Goal: Navigation & Orientation: Find specific page/section

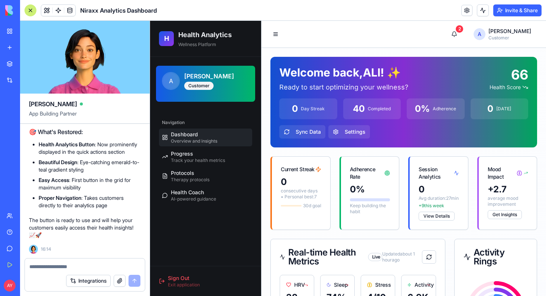
scroll to position [12732, 0]
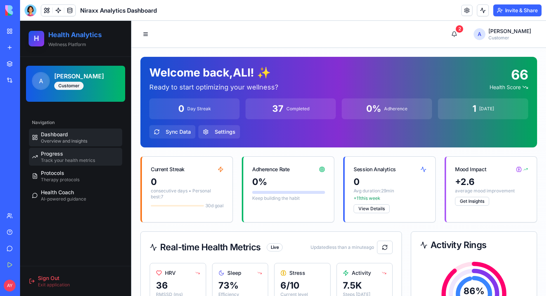
click at [49, 157] on span "Progress" at bounding box center [52, 153] width 22 height 7
select select "*****"
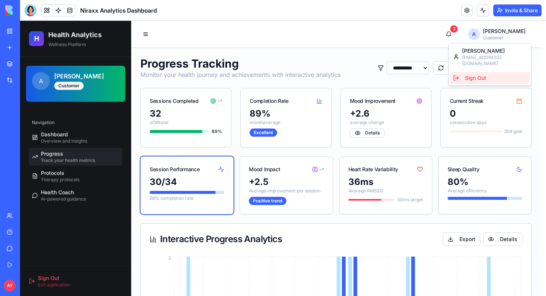
click at [474, 74] on div "Sign Out" at bounding box center [489, 78] width 79 height 12
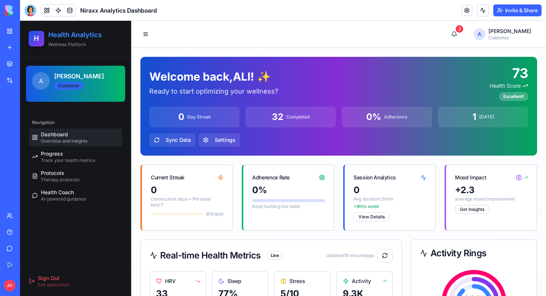
click at [74, 87] on div "Customer" at bounding box center [68, 86] width 29 height 8
click at [76, 36] on h2 "Health Analytics" at bounding box center [85, 35] width 74 height 10
click at [54, 149] on link "Progress Track your health metrics" at bounding box center [75, 157] width 93 height 18
select select "*****"
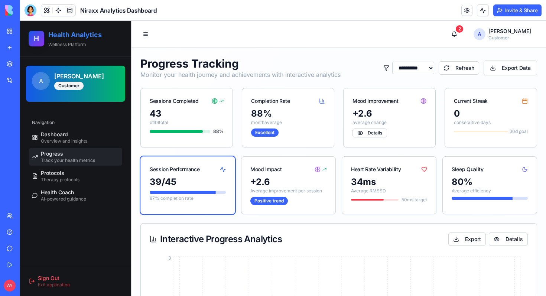
click at [53, 157] on span "Progress" at bounding box center [52, 153] width 22 height 7
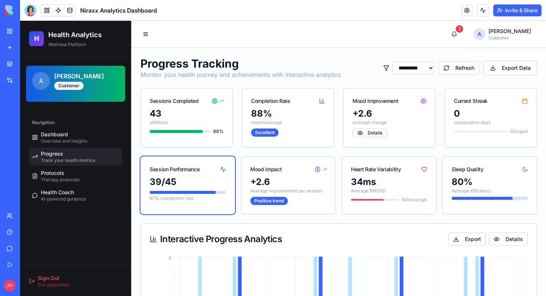
click at [27, 67] on div "Marketplace" at bounding box center [23, 63] width 10 height 7
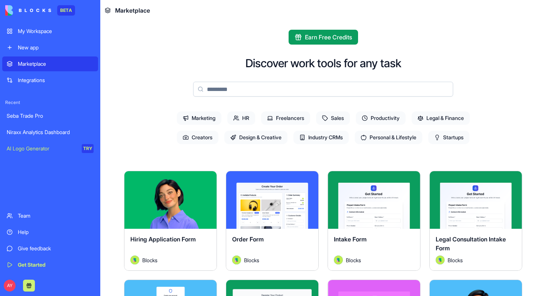
click at [30, 135] on div "Niraxx Analytics Dashboard" at bounding box center [50, 132] width 87 height 7
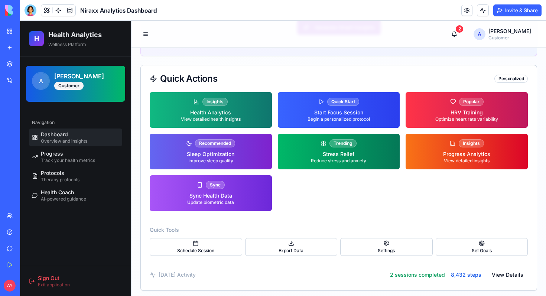
scroll to position [880, 0]
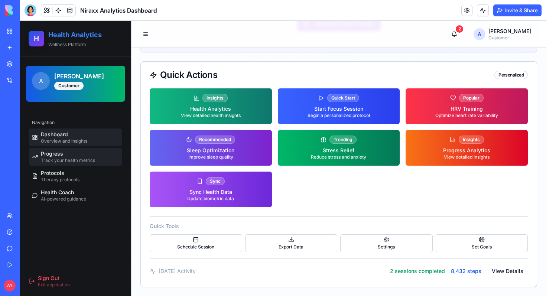
click at [56, 158] on span "Track your health metrics" at bounding box center [68, 161] width 54 height 6
select select "*****"
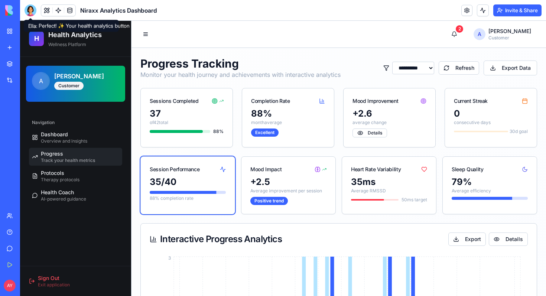
click at [30, 10] on div at bounding box center [31, 10] width 12 height 12
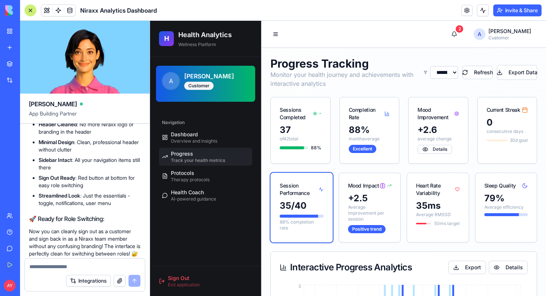
scroll to position [11073, 0]
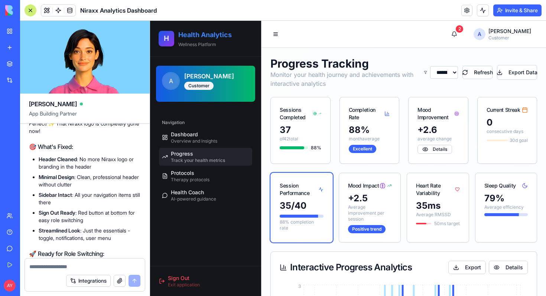
click at [166, 37] on span "H" at bounding box center [166, 38] width 5 height 11
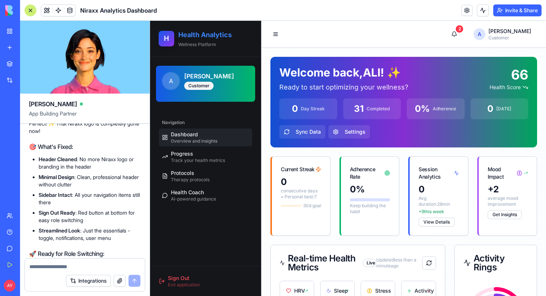
click at [206, 34] on h2 "Health Analytics" at bounding box center [215, 35] width 74 height 10
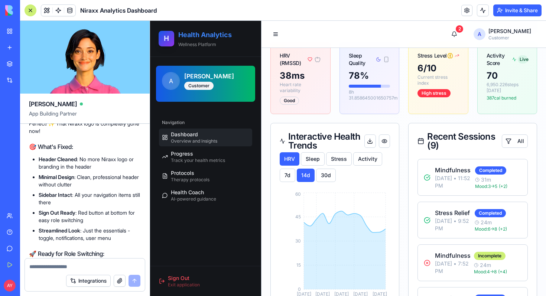
scroll to position [262, 0]
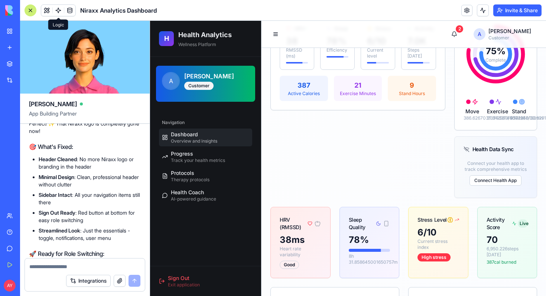
click at [61, 8] on link at bounding box center [58, 10] width 11 height 11
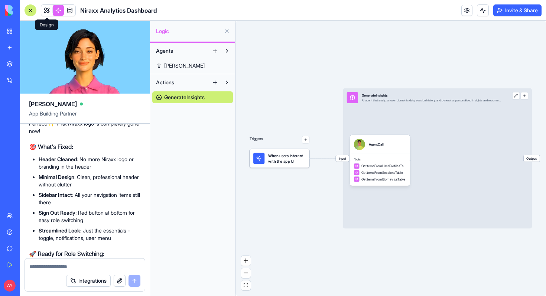
click at [45, 9] on link at bounding box center [46, 10] width 11 height 11
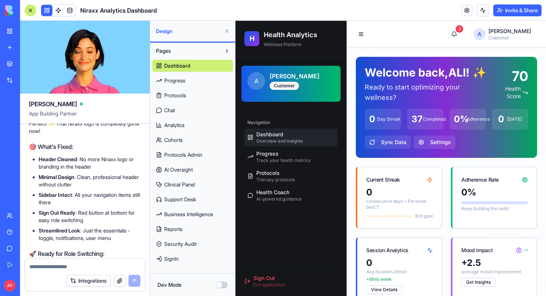
click at [218, 49] on button "Pages" at bounding box center [186, 51] width 69 height 12
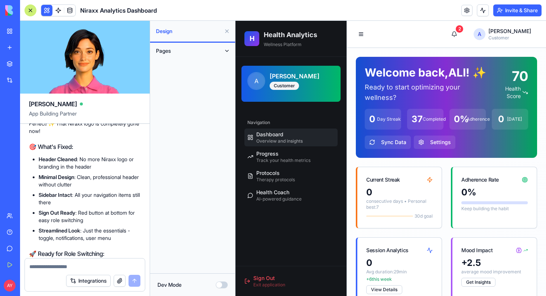
click at [218, 49] on button "Pages" at bounding box center [186, 51] width 69 height 12
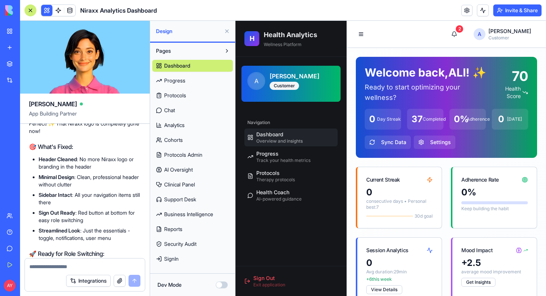
click at [180, 124] on span "Analytics" at bounding box center [174, 124] width 20 height 7
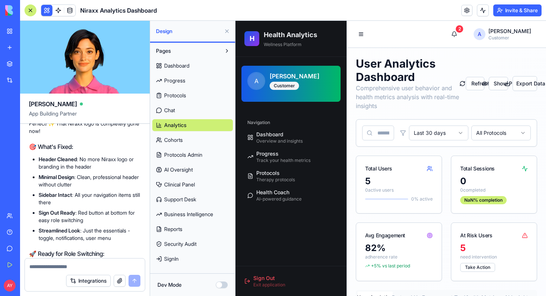
click at [179, 139] on span "Cohorts" at bounding box center [173, 139] width 19 height 7
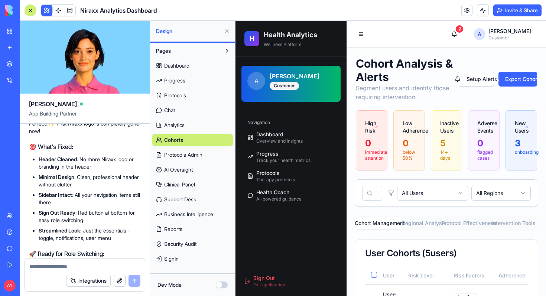
click at [182, 185] on span "Clinical Panel" at bounding box center [179, 184] width 31 height 7
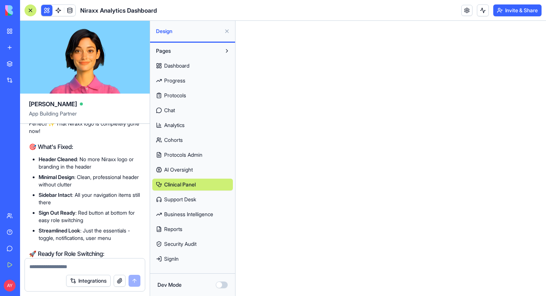
click at [175, 259] on span "SignIn" at bounding box center [171, 258] width 14 height 7
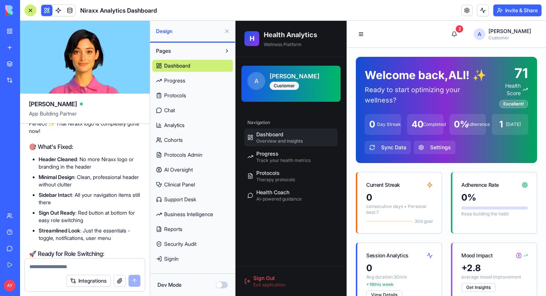
click at [175, 259] on span "SignIn" at bounding box center [171, 258] width 14 height 7
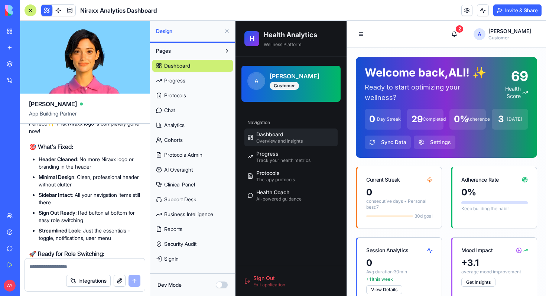
click at [222, 283] on button "Dev Mode" at bounding box center [222, 285] width 12 height 7
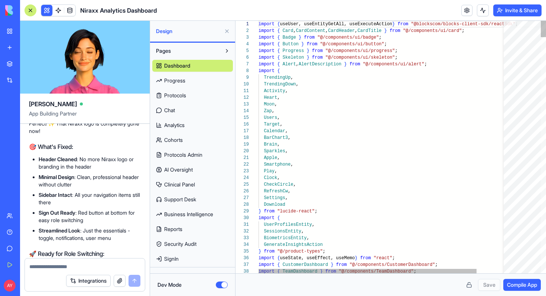
scroll to position [67, 0]
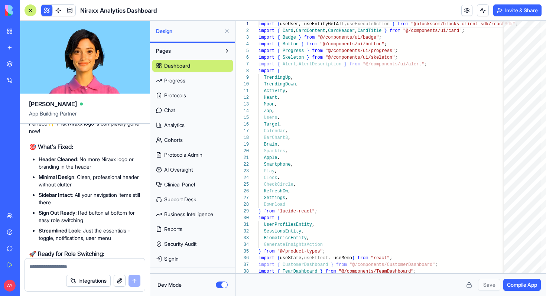
click at [178, 259] on span "SignIn" at bounding box center [171, 258] width 14 height 7
type textarea "**********"
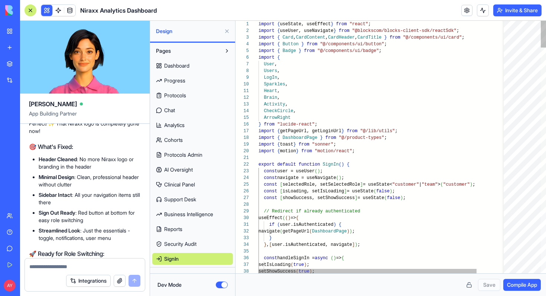
scroll to position [60, 0]
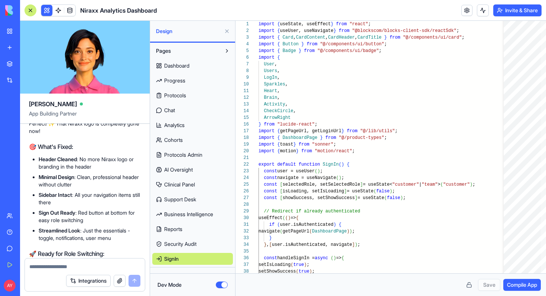
click at [174, 229] on span "Reports" at bounding box center [173, 228] width 18 height 7
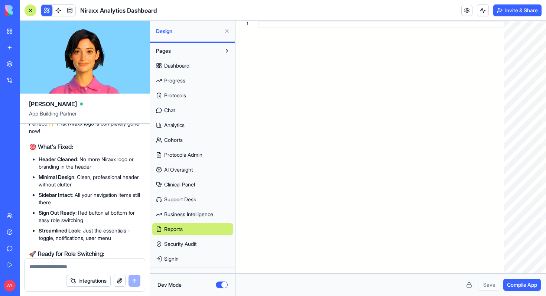
click at [168, 49] on span "Pages" at bounding box center [163, 50] width 15 height 7
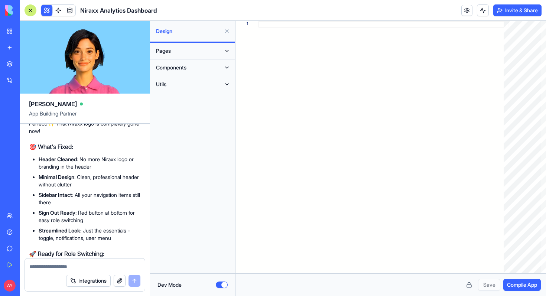
click at [217, 284] on button "Dev Mode" at bounding box center [222, 285] width 12 height 7
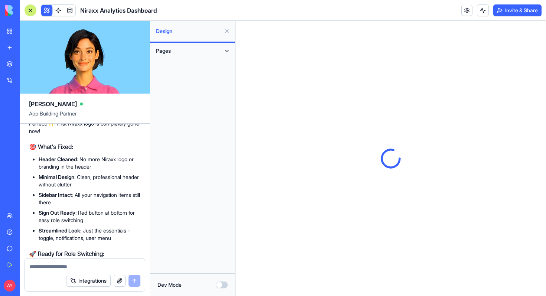
click at [98, 282] on button "Integrations" at bounding box center [88, 281] width 45 height 12
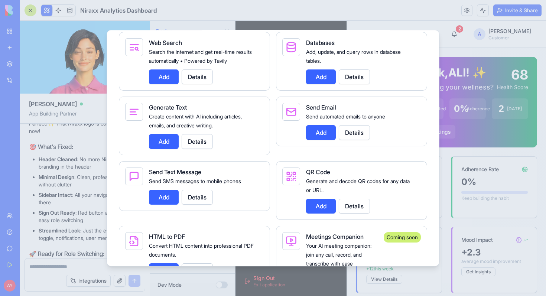
scroll to position [1335, 0]
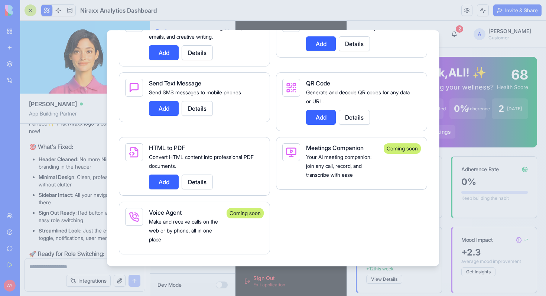
click at [77, 109] on div at bounding box center [273, 148] width 546 height 296
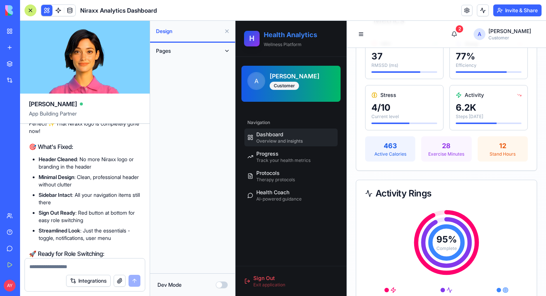
scroll to position [315, 0]
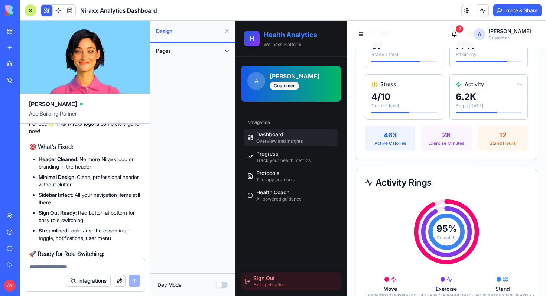
click at [267, 277] on span "Sign Out" at bounding box center [264, 278] width 22 height 7
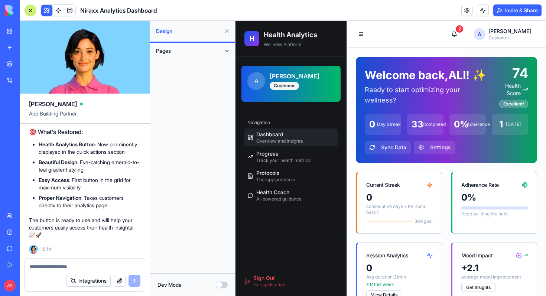
scroll to position [12668, 0]
click at [45, 268] on textarea at bounding box center [84, 266] width 111 height 7
type textarea "***"
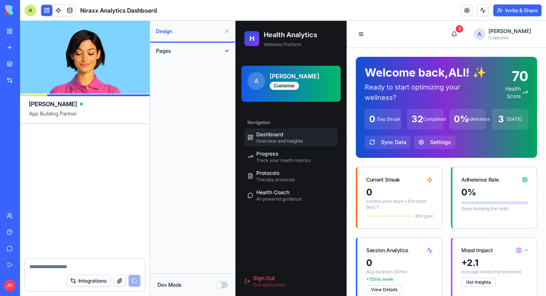
scroll to position [12991, 0]
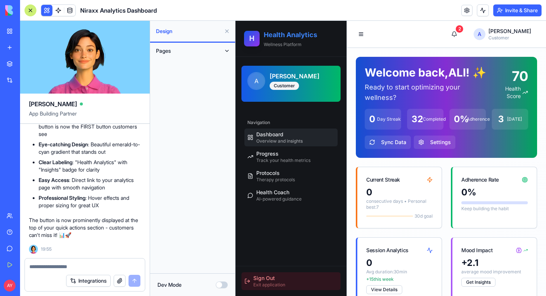
click at [274, 279] on span "Sign Out" at bounding box center [264, 278] width 22 height 7
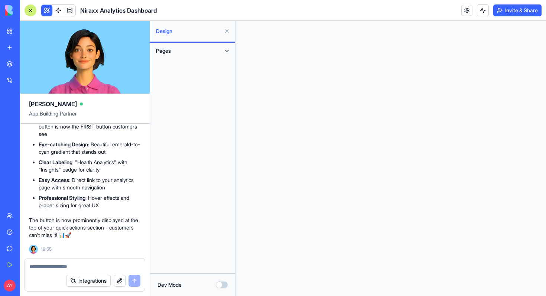
scroll to position [0, 0]
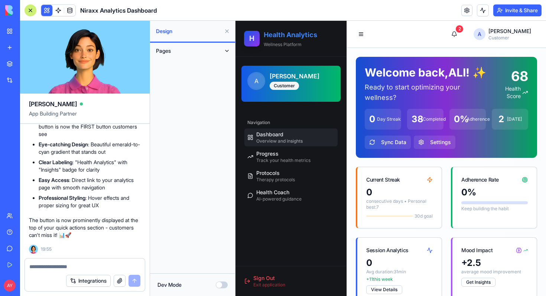
click at [279, 37] on h2 "Health Analytics" at bounding box center [301, 35] width 74 height 10
click at [271, 37] on h2 "Health Analytics" at bounding box center [301, 35] width 74 height 10
click at [303, 33] on h2 "Health Analytics" at bounding box center [301, 35] width 74 height 10
click at [225, 53] on button at bounding box center [227, 51] width 12 height 12
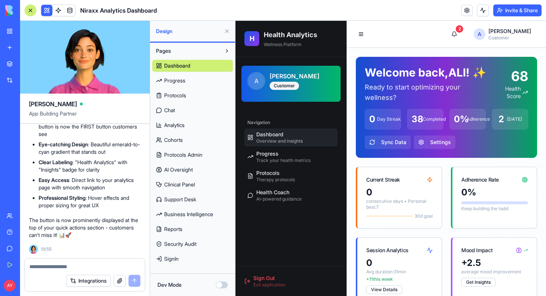
click at [226, 30] on button at bounding box center [227, 31] width 12 height 12
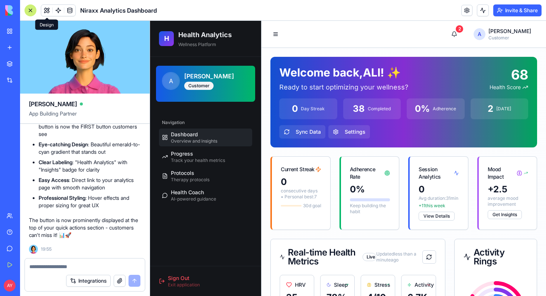
scroll to position [12991, 0]
click at [58, 265] on textarea at bounding box center [84, 266] width 111 height 7
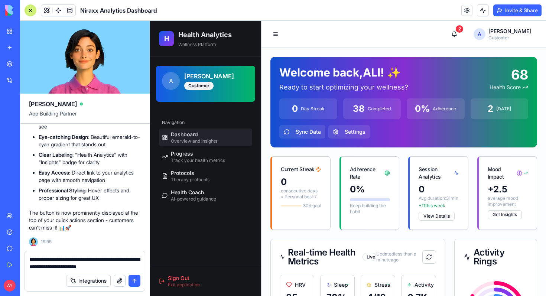
type textarea "**********"
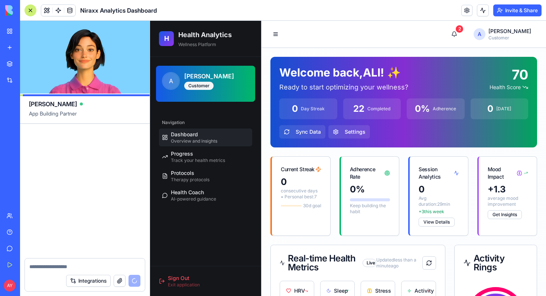
scroll to position [13280, 0]
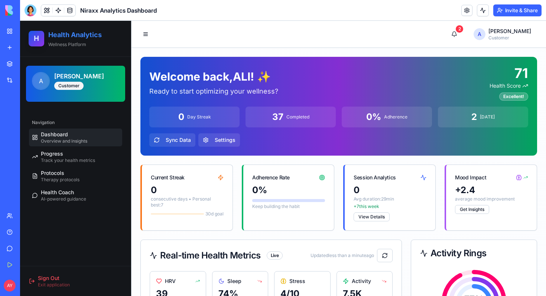
click at [83, 41] on div "Health Analytics Wellness Platform" at bounding box center [85, 39] width 74 height 18
click at [77, 34] on h2 "Health Analytics" at bounding box center [85, 35] width 74 height 10
click at [71, 37] on h2 "Health Analytics" at bounding box center [85, 35] width 74 height 10
click at [66, 48] on div "H Health Analytics Wellness Platform" at bounding box center [75, 39] width 111 height 36
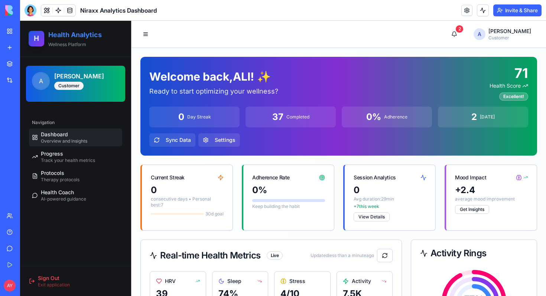
click at [66, 48] on div "H Health Analytics Wellness Platform" at bounding box center [75, 39] width 111 height 36
click at [65, 48] on div "H Health Analytics Wellness Platform" at bounding box center [75, 39] width 111 height 36
click at [32, 15] on div at bounding box center [31, 10] width 12 height 12
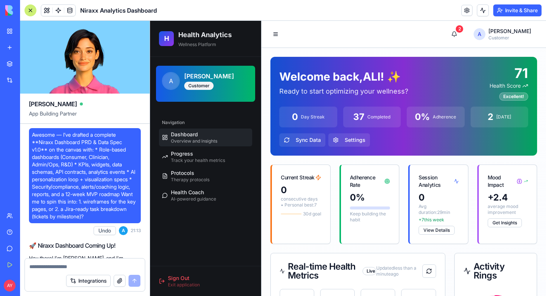
scroll to position [13280, 0]
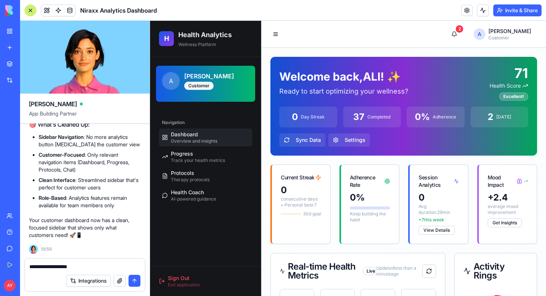
type textarea "**********"
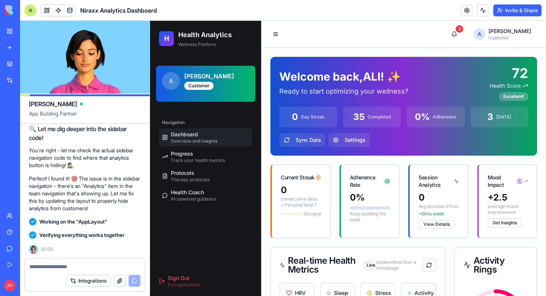
scroll to position [13631, 0]
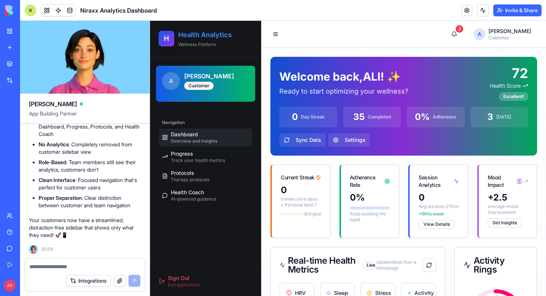
click at [205, 47] on p "Wellness Platform" at bounding box center [215, 45] width 74 height 6
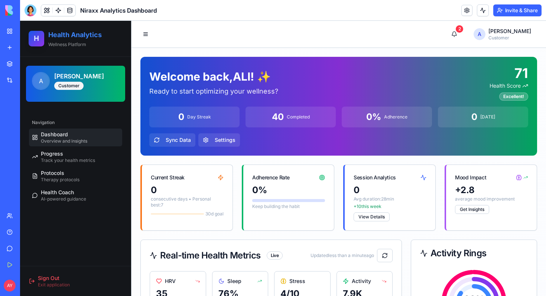
click at [95, 36] on h2 "Health Analytics" at bounding box center [85, 35] width 74 height 10
